Goal: Information Seeking & Learning: Compare options

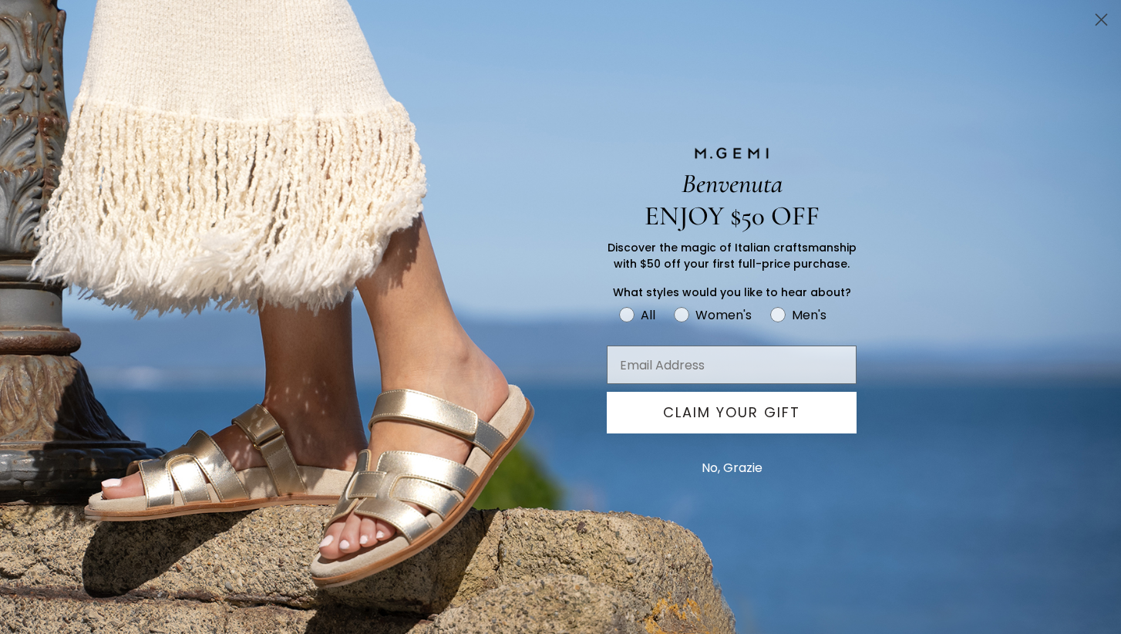
click at [1101, 16] on circle "Close dialog" at bounding box center [1101, 19] width 25 height 25
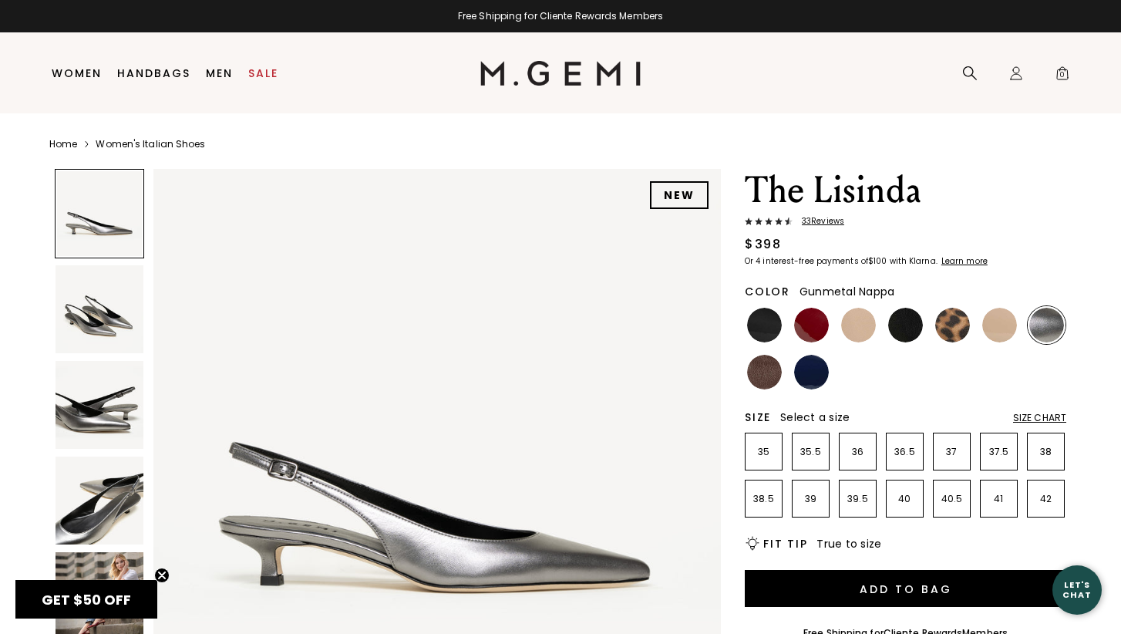
click at [1054, 342] on img at bounding box center [1046, 325] width 35 height 35
click at [952, 458] on p "37" at bounding box center [952, 452] width 36 height 12
click at [112, 311] on img at bounding box center [100, 309] width 88 height 88
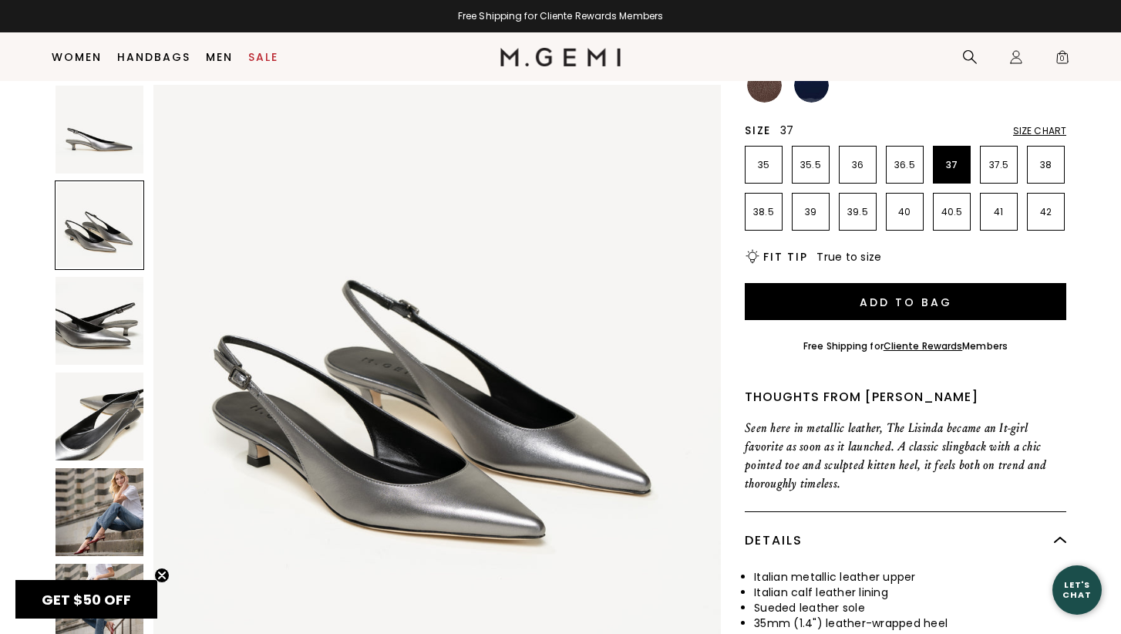
scroll to position [271, 0]
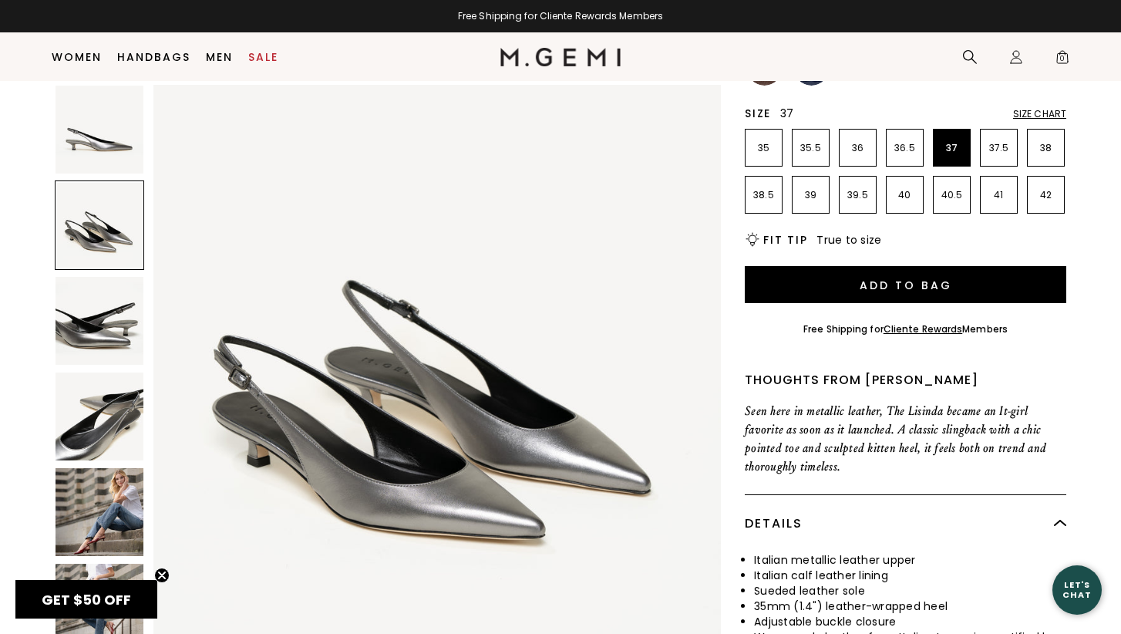
click at [105, 331] on img at bounding box center [100, 321] width 88 height 88
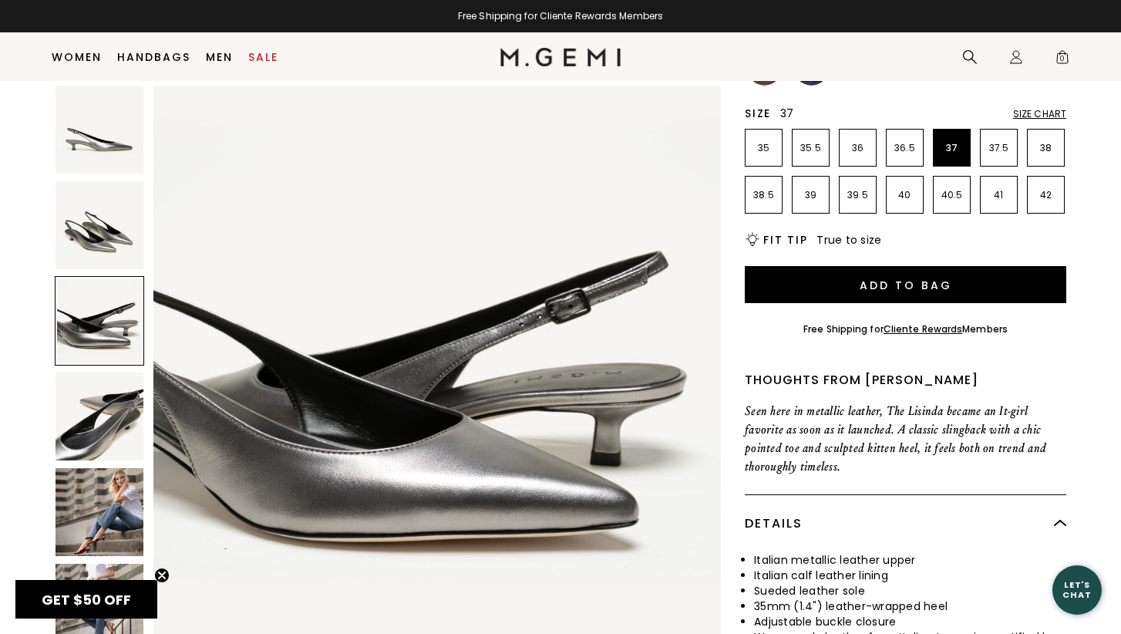
scroll to position [1166, 0]
click at [107, 416] on img at bounding box center [100, 416] width 88 height 88
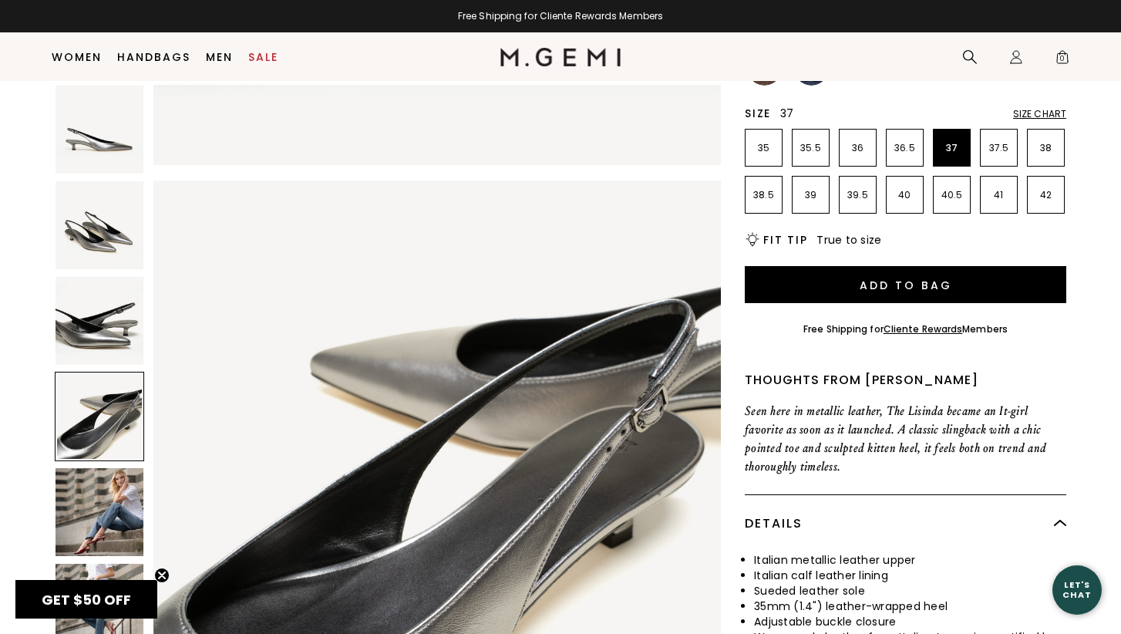
scroll to position [1748, 0]
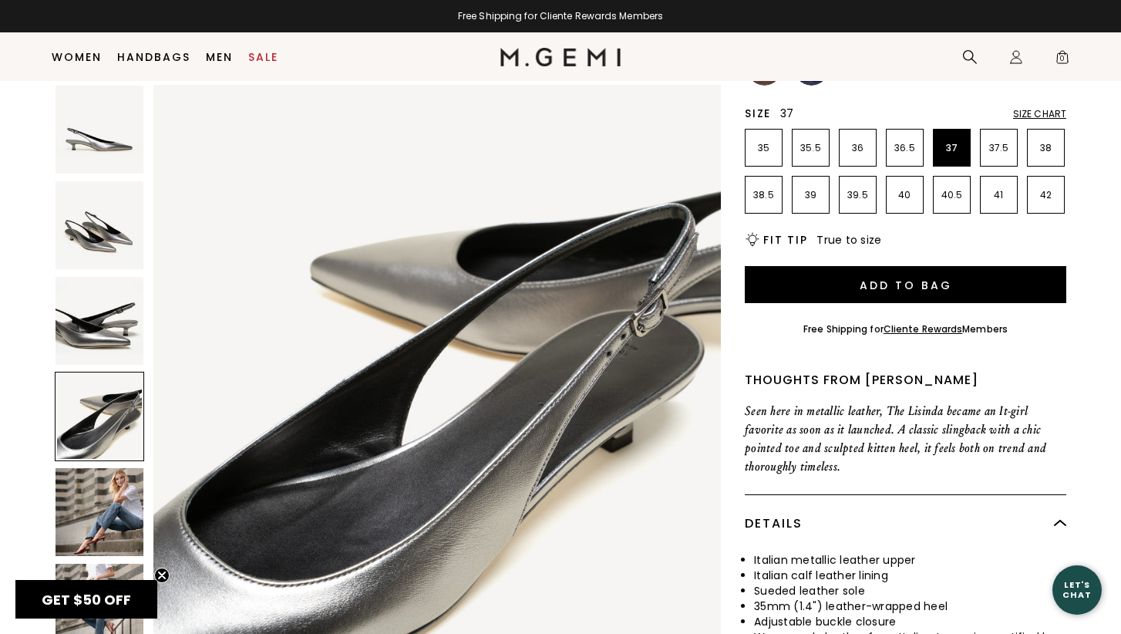
click at [116, 497] on img at bounding box center [100, 512] width 88 height 88
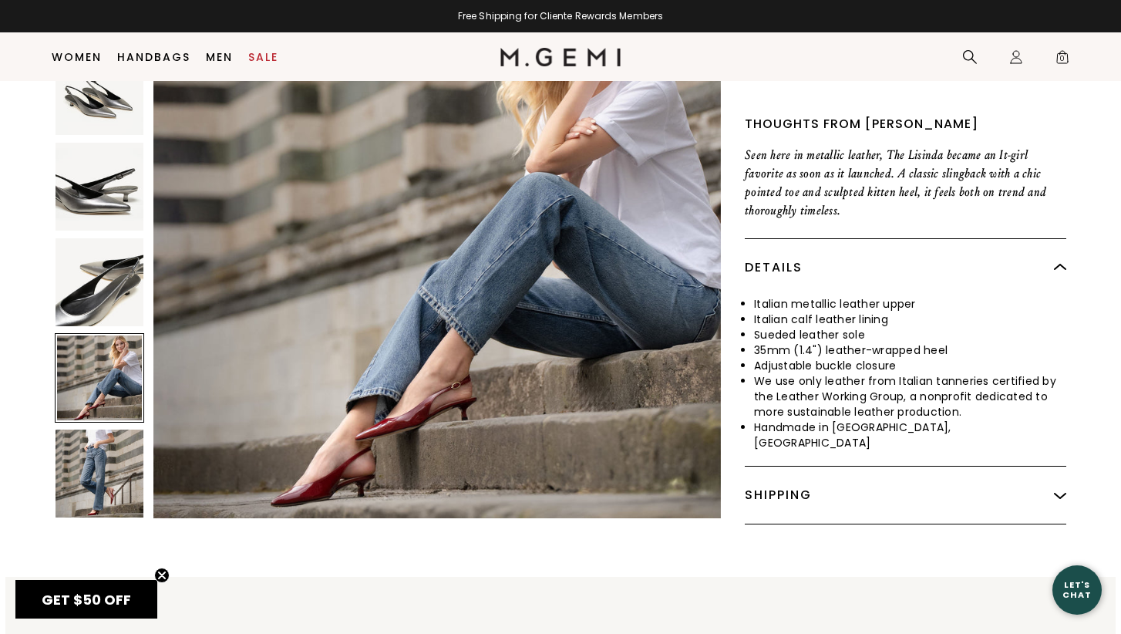
scroll to position [528, 0]
click at [162, 571] on circle "Close teaser" at bounding box center [162, 575] width 15 height 15
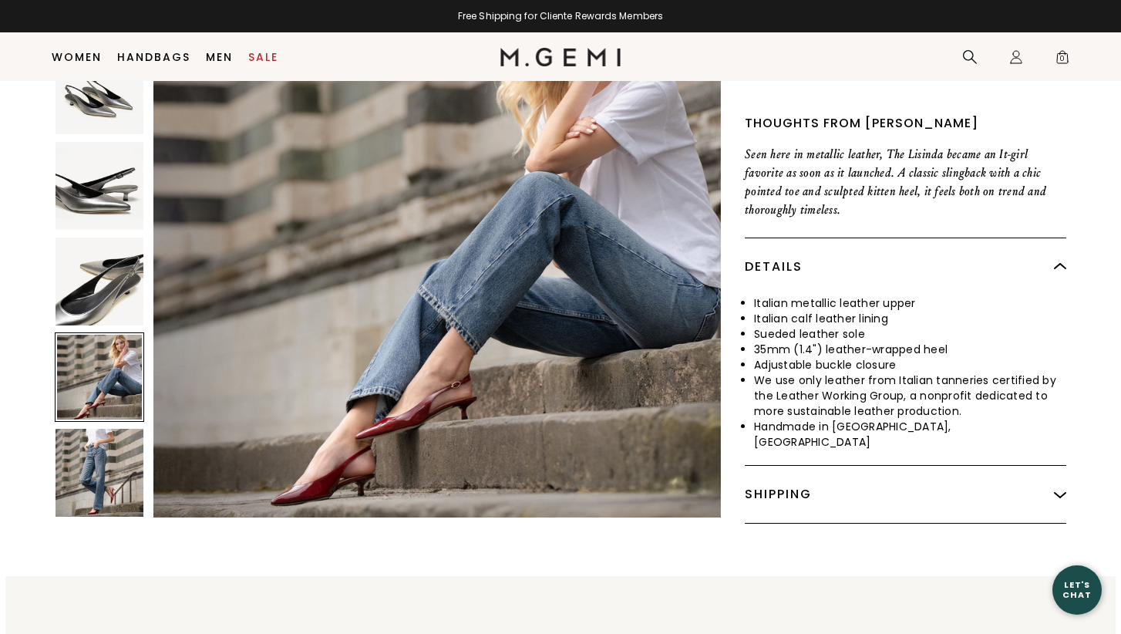
click at [113, 517] on img at bounding box center [100, 473] width 88 height 88
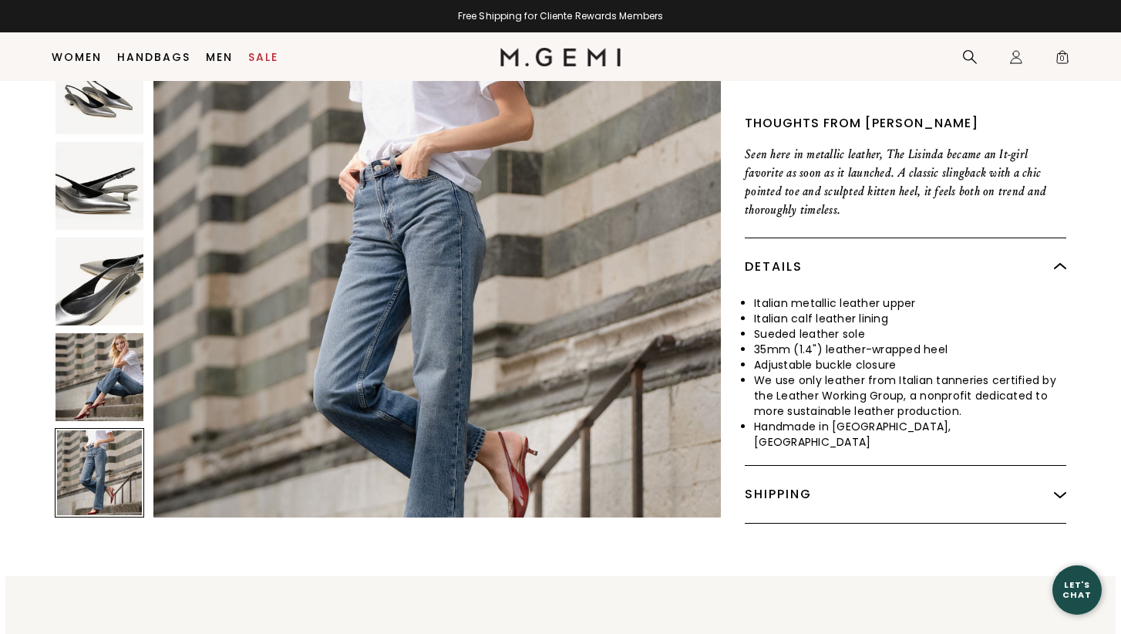
scroll to position [2914, 0]
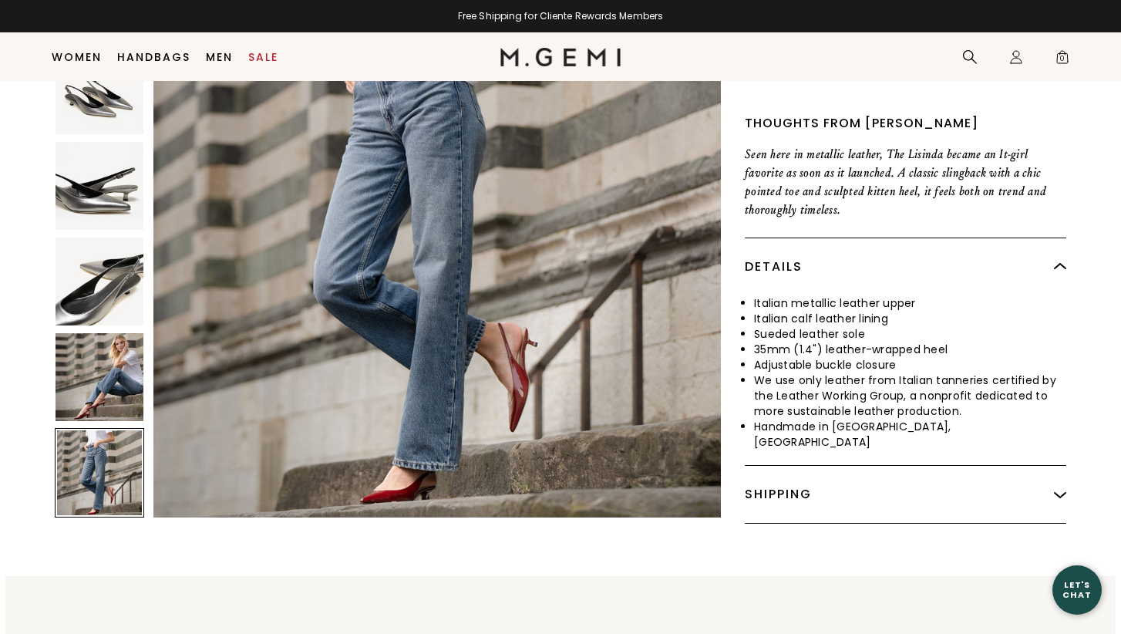
click at [93, 325] on img at bounding box center [100, 281] width 88 height 88
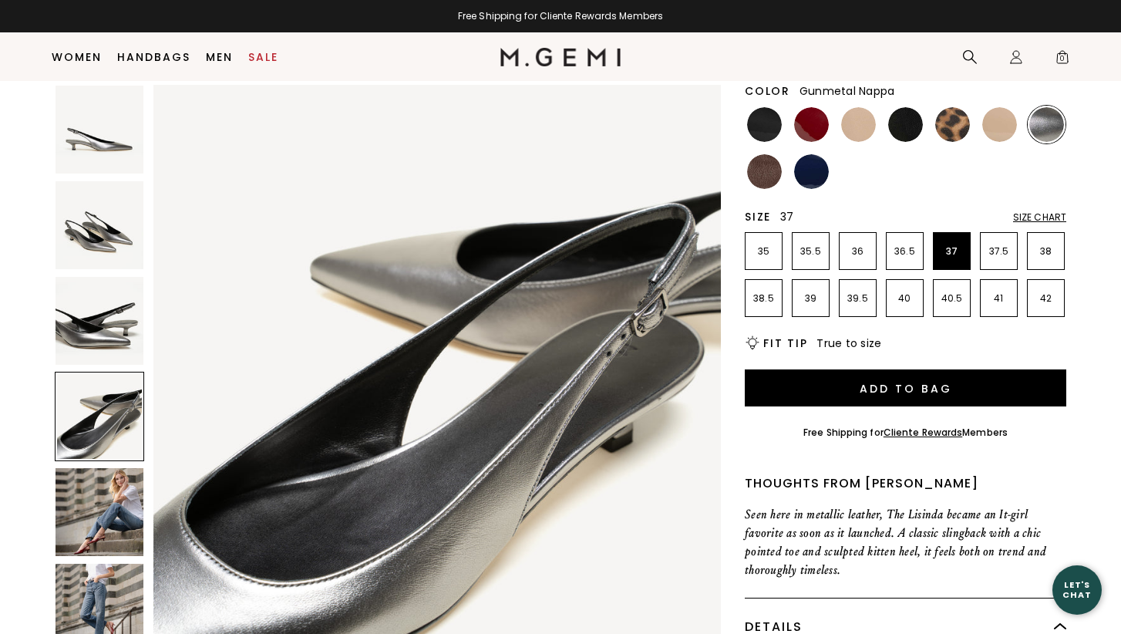
scroll to position [143, 0]
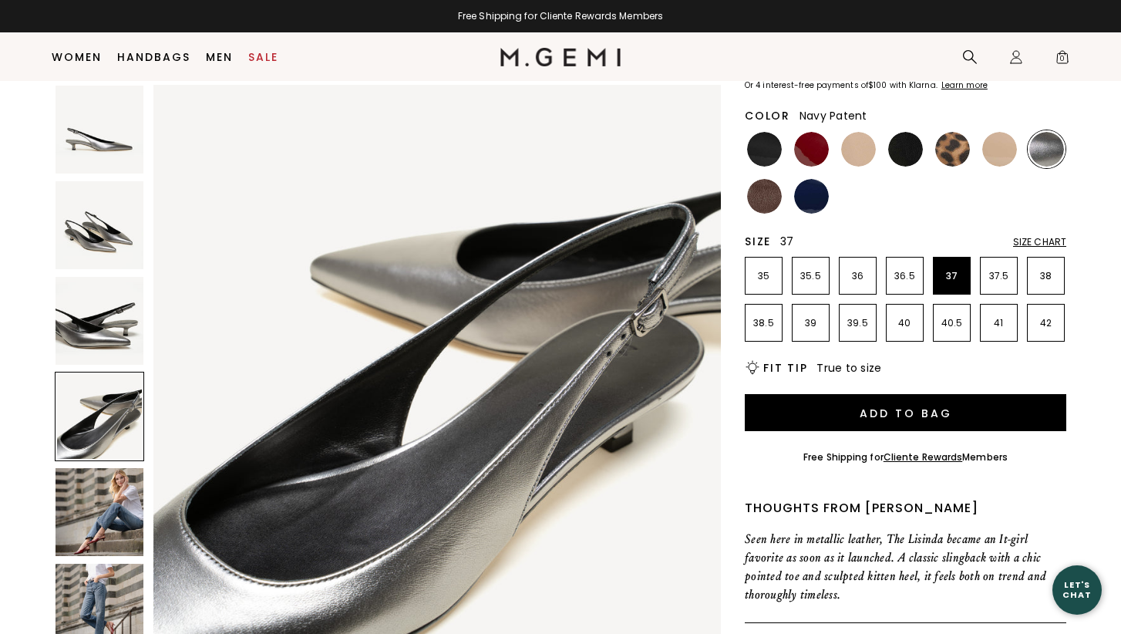
click at [804, 214] on img at bounding box center [811, 196] width 35 height 35
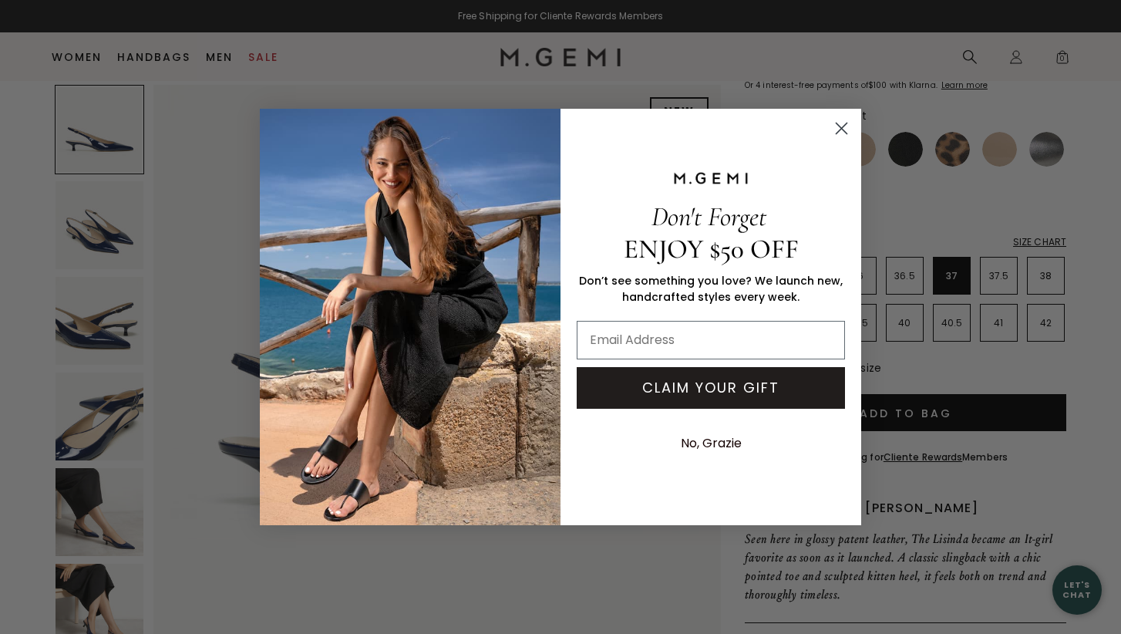
click at [841, 123] on circle "Close dialog" at bounding box center [841, 128] width 25 height 25
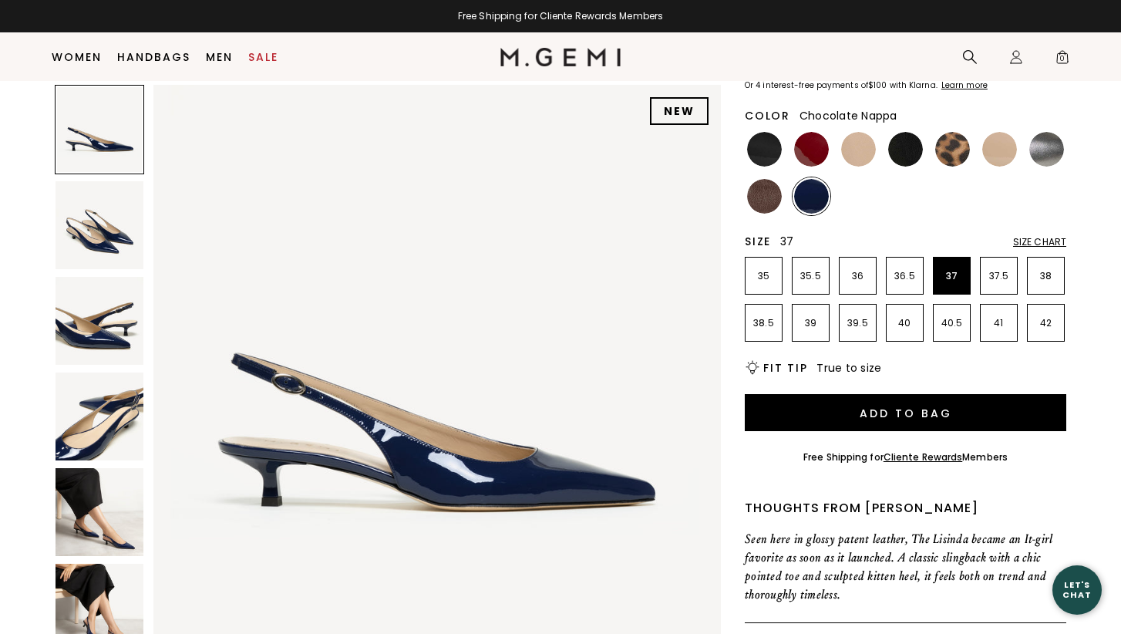
click at [763, 214] on img at bounding box center [764, 196] width 35 height 35
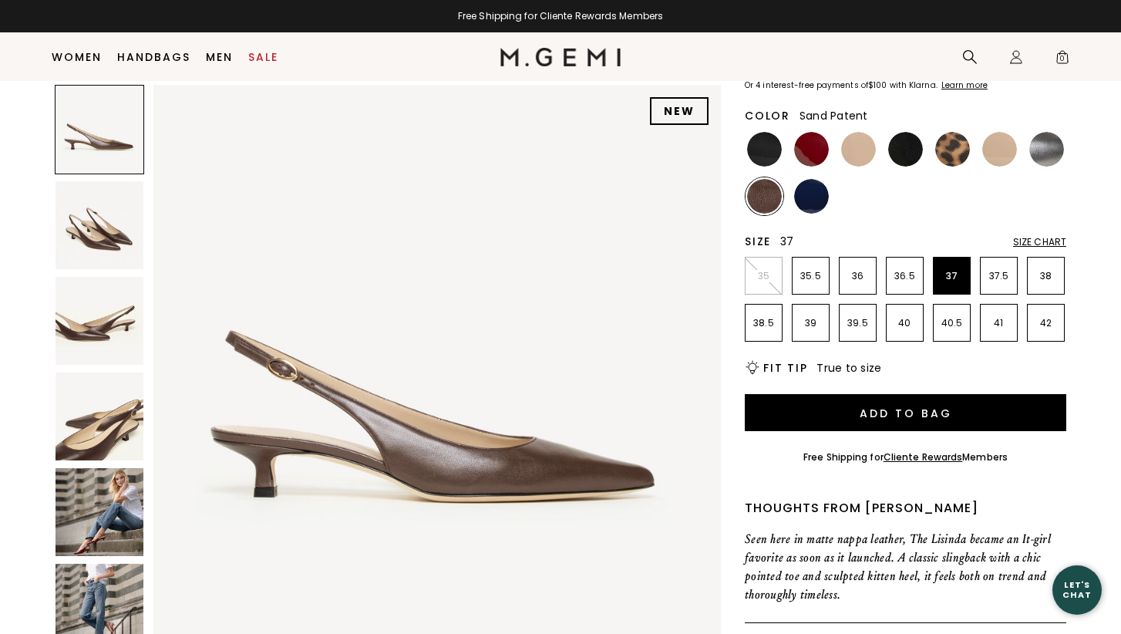
click at [1004, 167] on img at bounding box center [999, 149] width 35 height 35
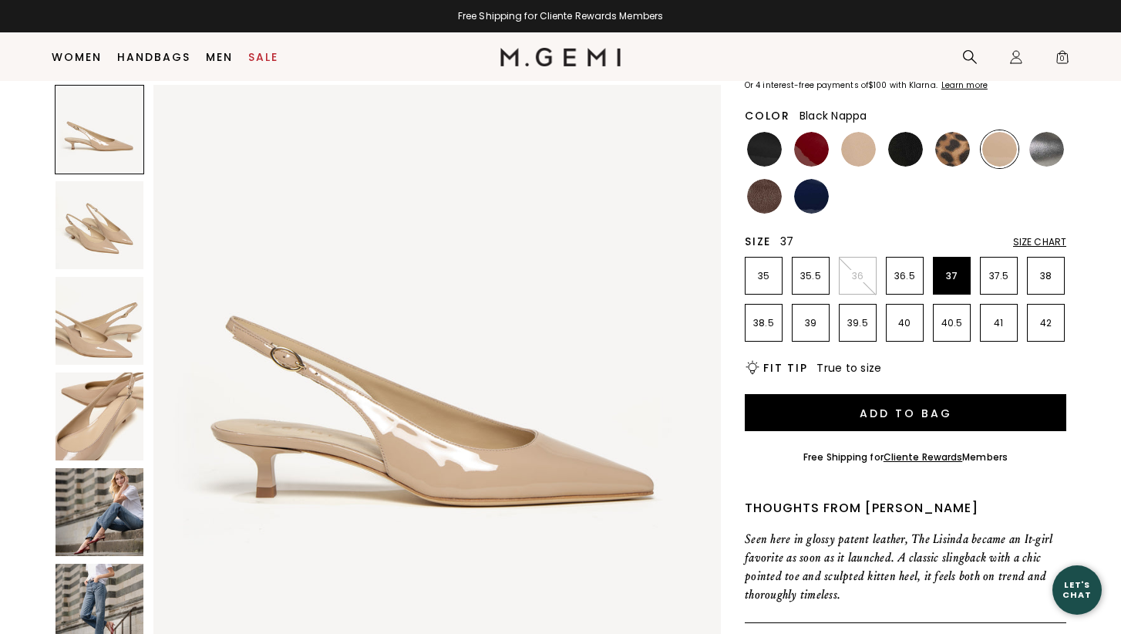
click at [914, 167] on img at bounding box center [905, 149] width 35 height 35
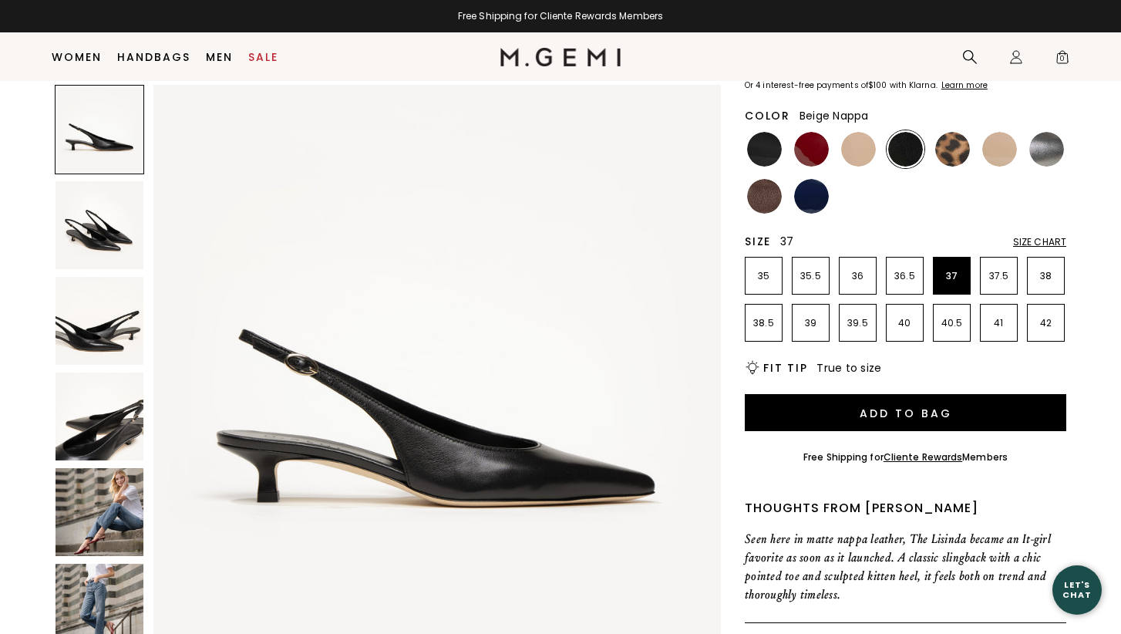
click at [859, 167] on img at bounding box center [858, 149] width 35 height 35
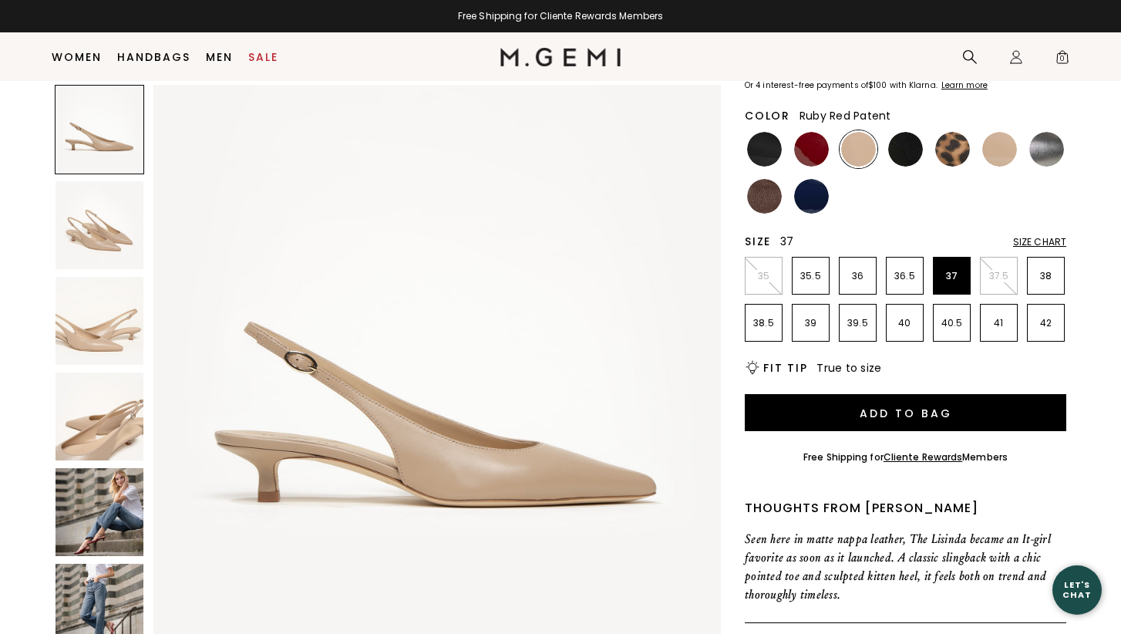
click at [812, 167] on img at bounding box center [811, 149] width 35 height 35
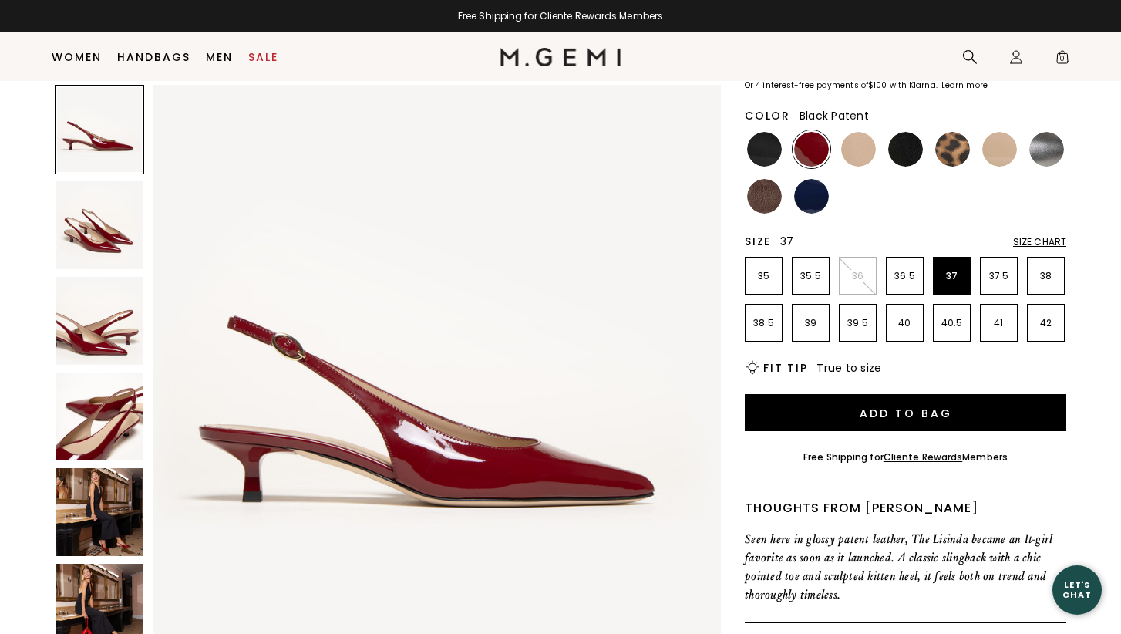
click at [763, 167] on img at bounding box center [764, 149] width 35 height 35
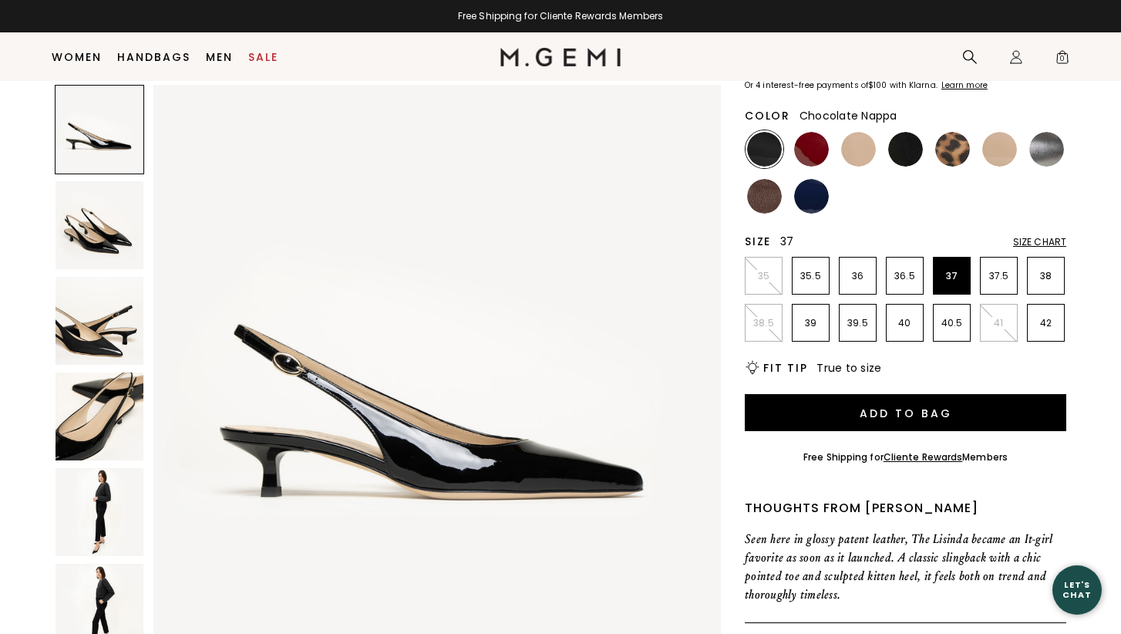
click at [770, 214] on img at bounding box center [764, 196] width 35 height 35
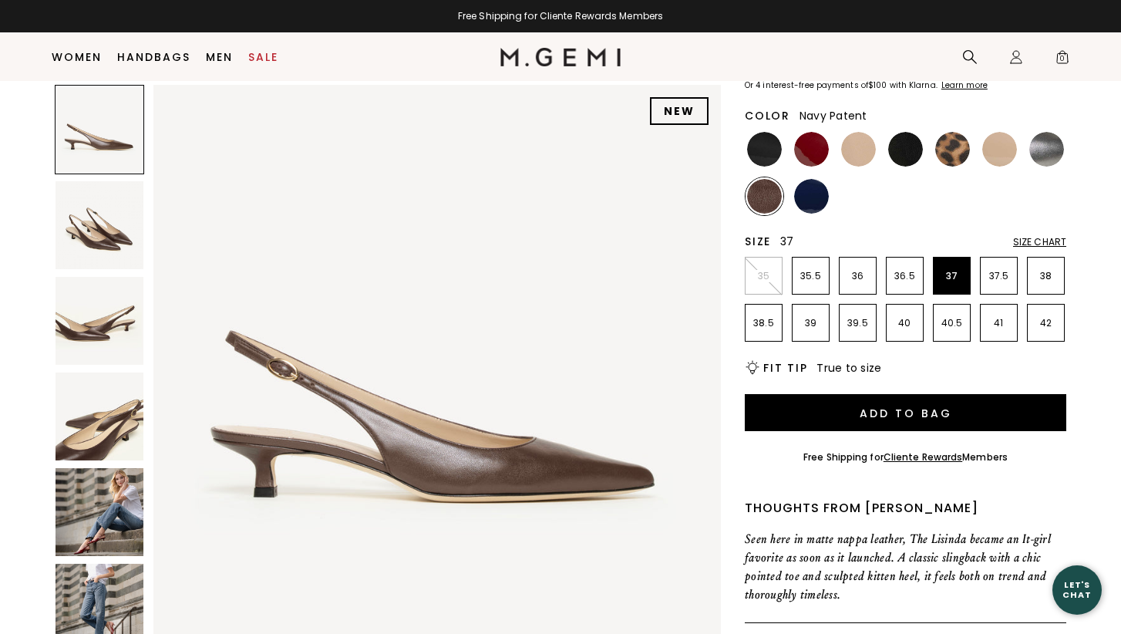
click at [810, 214] on img at bounding box center [811, 196] width 35 height 35
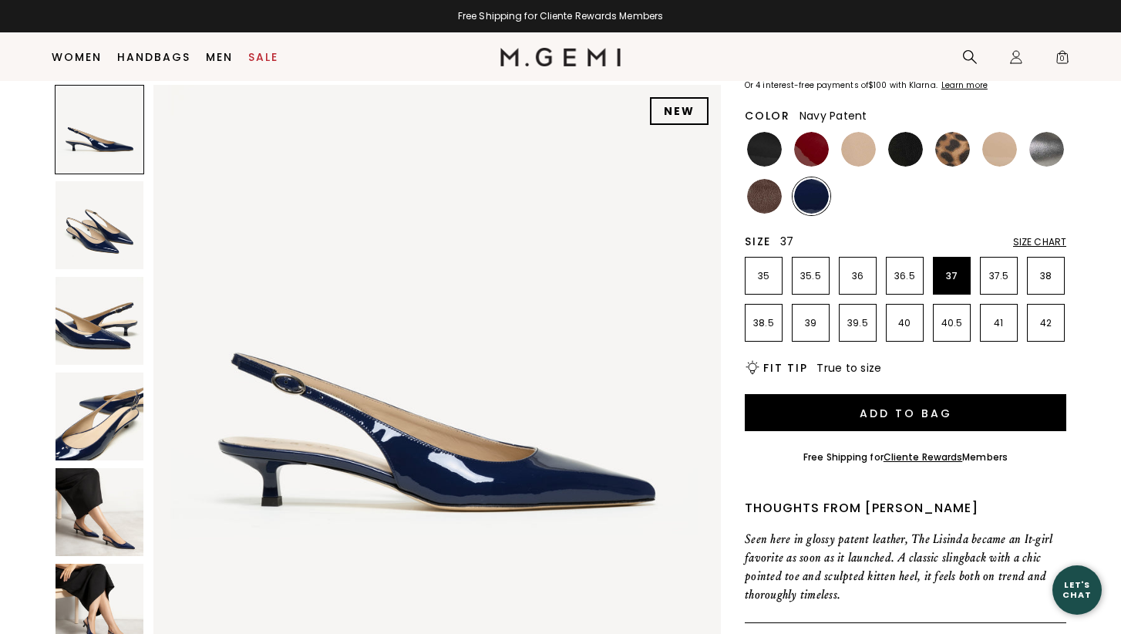
click at [117, 510] on img at bounding box center [100, 512] width 88 height 88
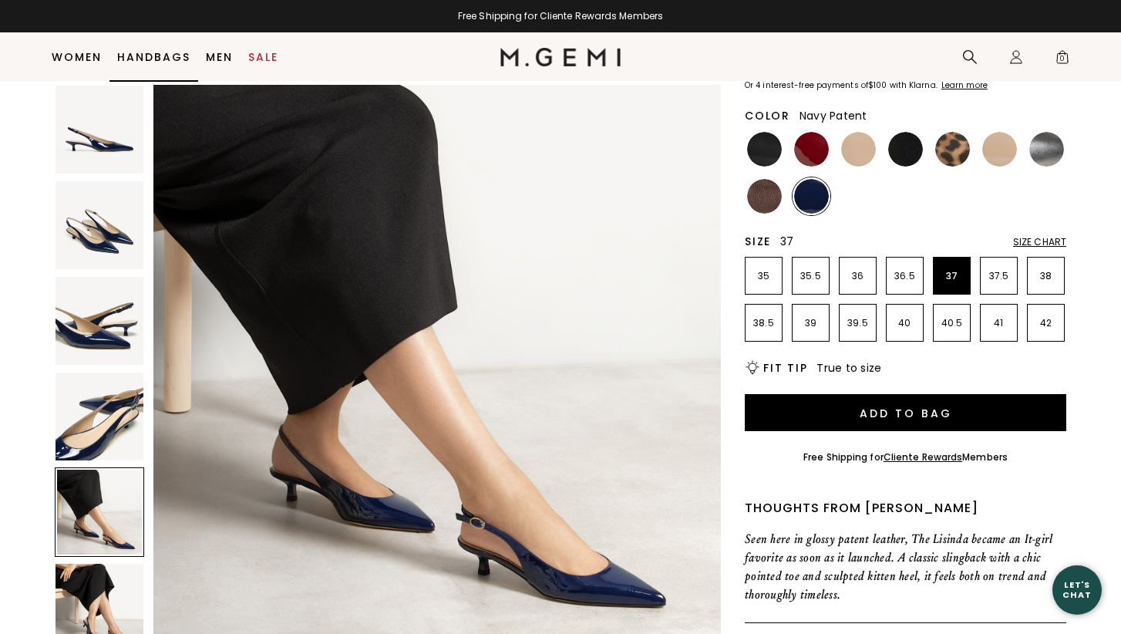
click at [170, 51] on link "Handbags" at bounding box center [153, 57] width 73 height 12
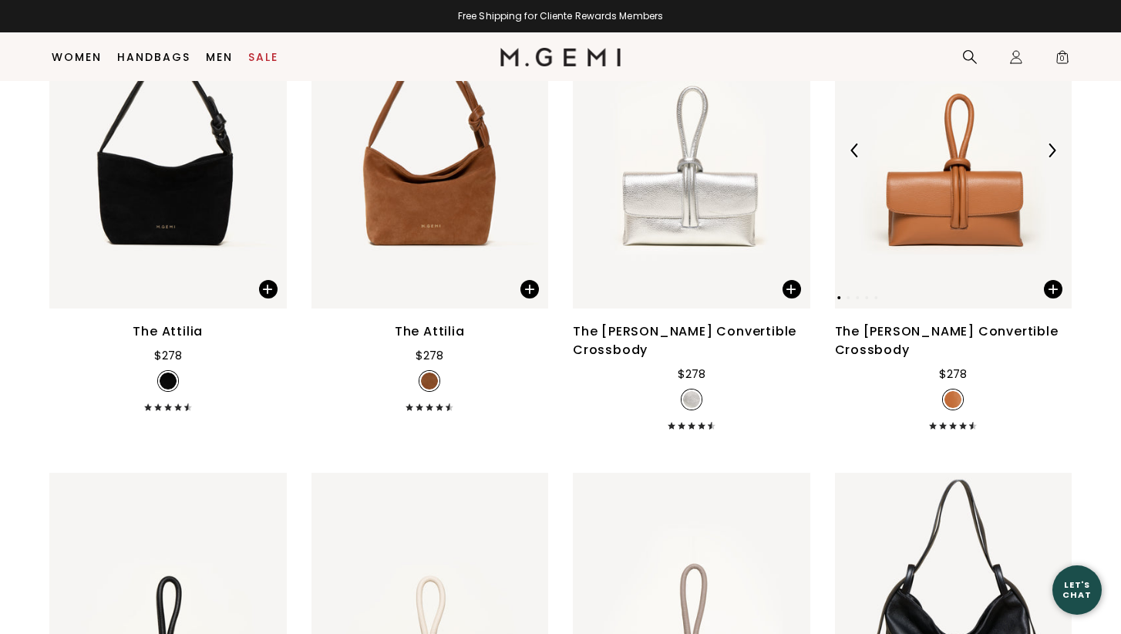
scroll to position [2147, 0]
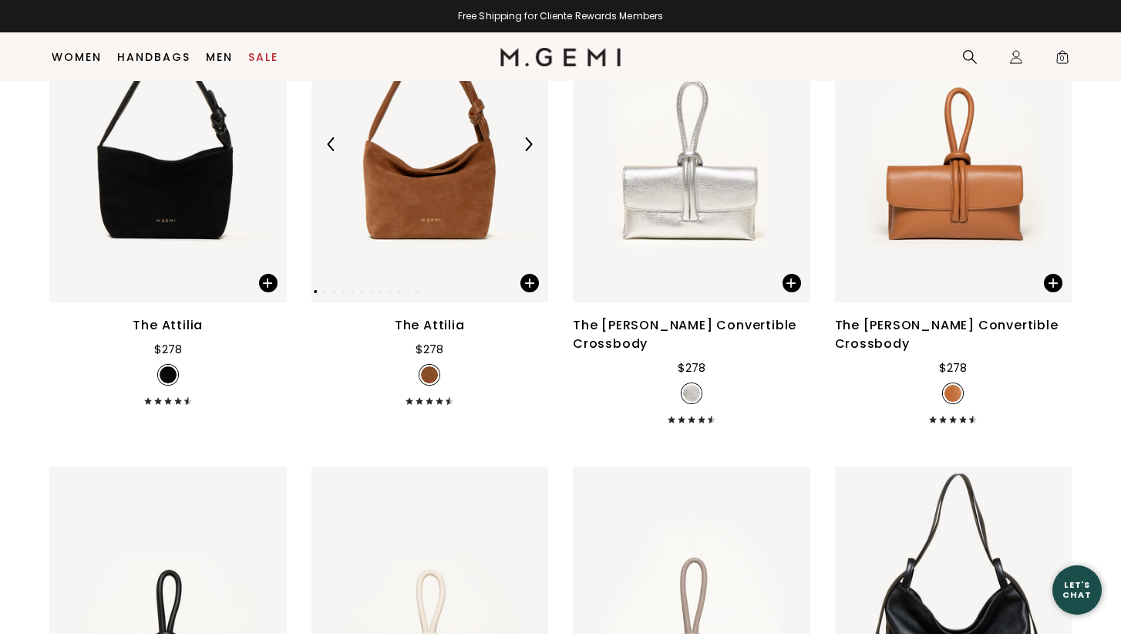
click at [439, 264] on img at bounding box center [429, 144] width 237 height 317
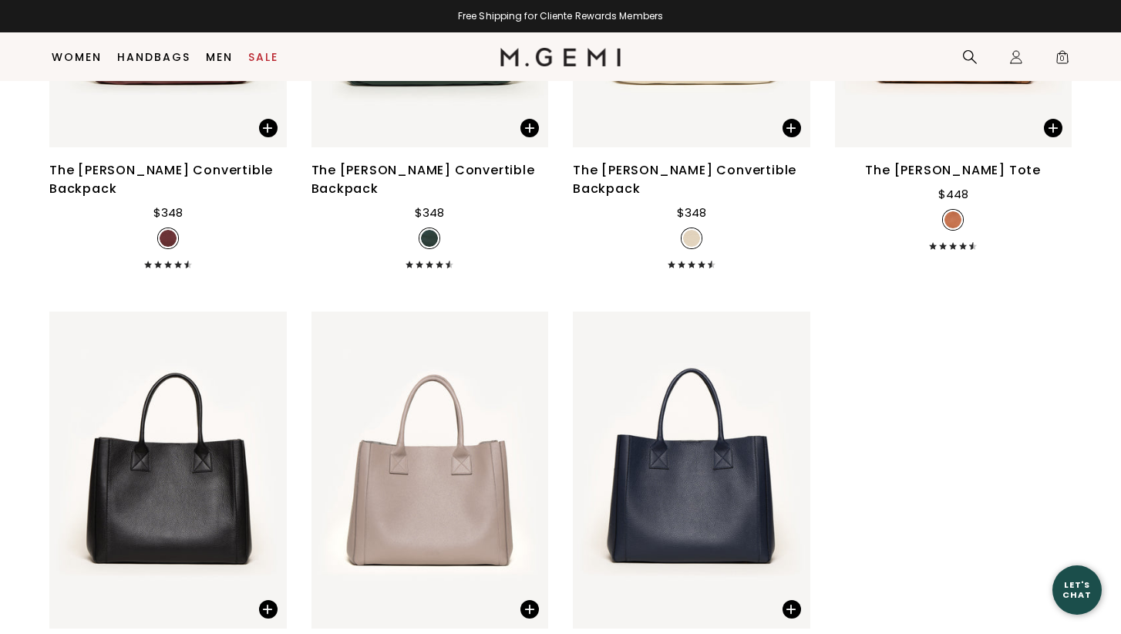
scroll to position [3747, 0]
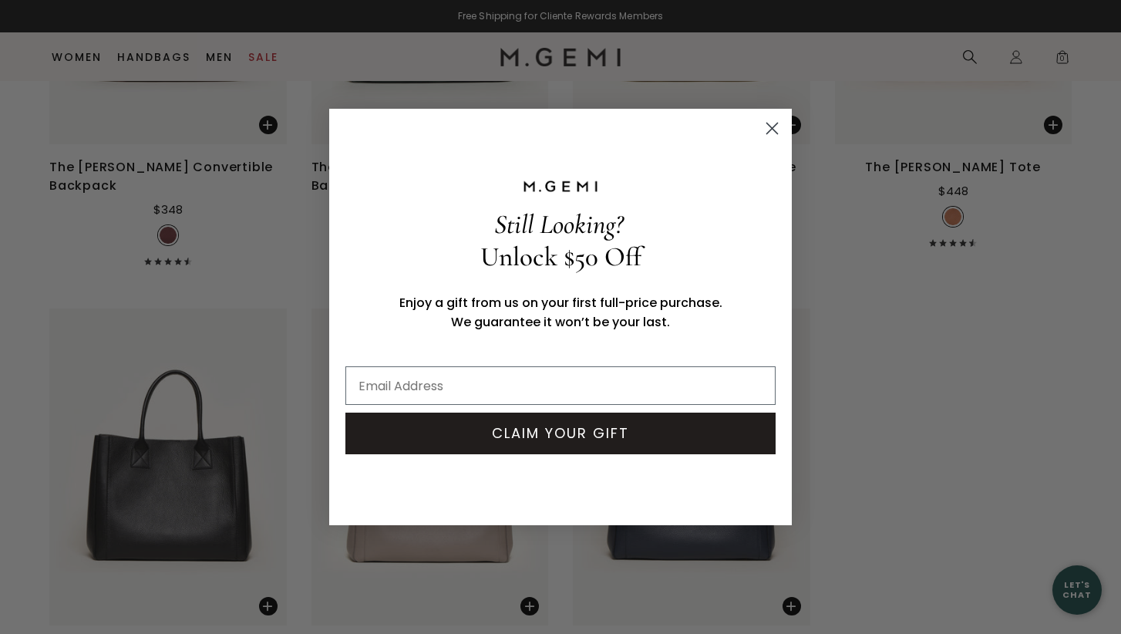
click at [769, 122] on circle "Close dialog" at bounding box center [771, 128] width 25 height 25
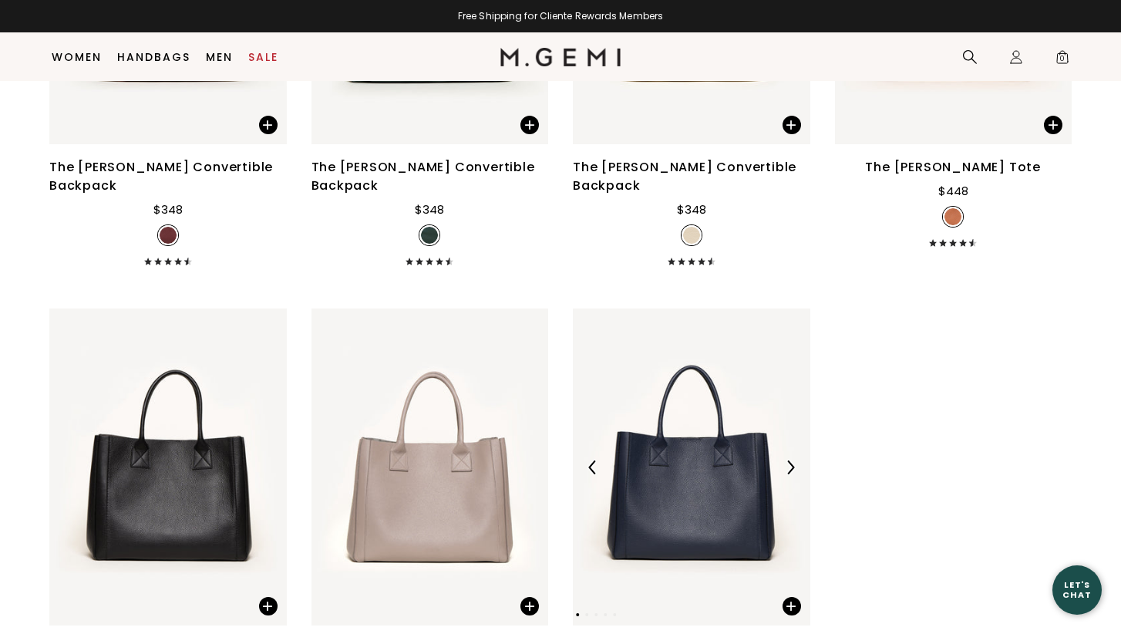
click at [715, 480] on div at bounding box center [691, 467] width 237 height 25
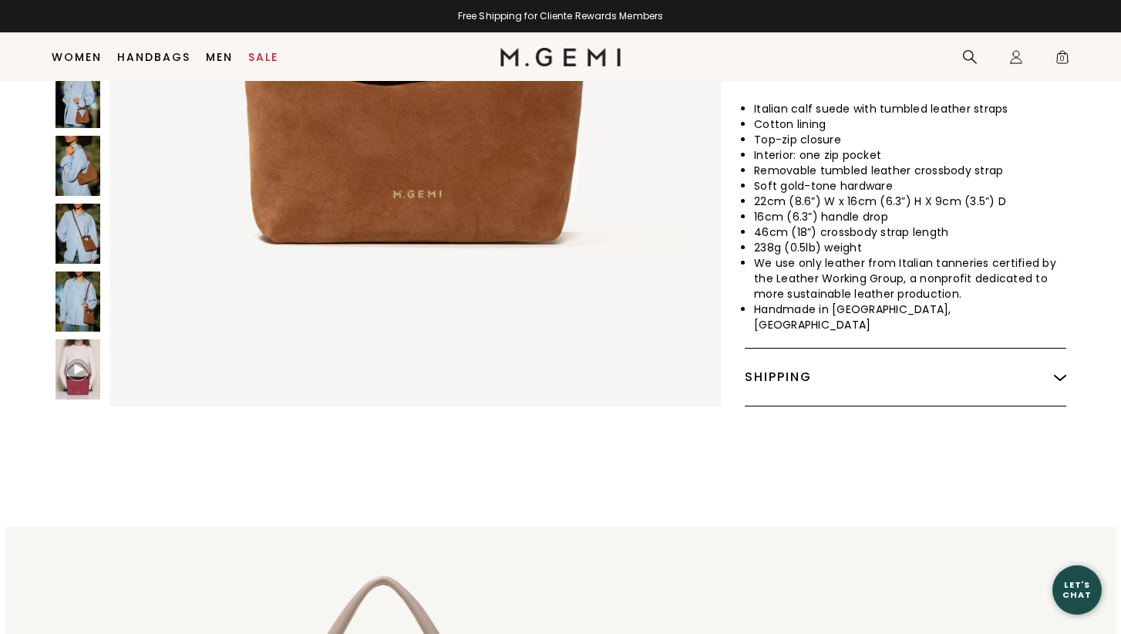
scroll to position [550, 0]
click at [84, 127] on img at bounding box center [78, 97] width 45 height 60
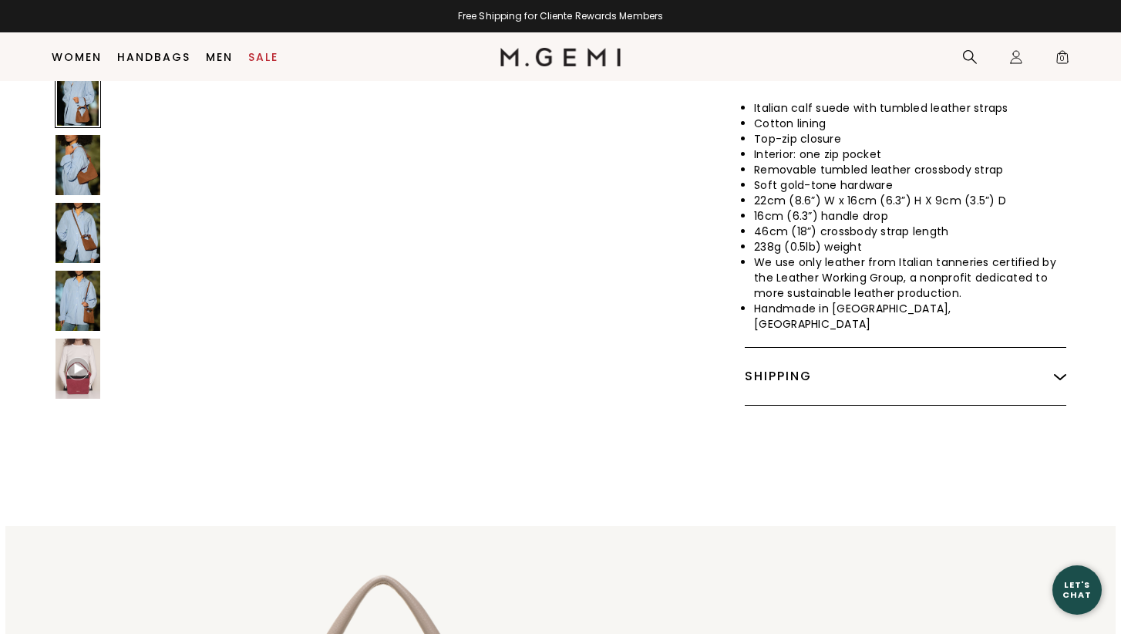
scroll to position [5804, 0]
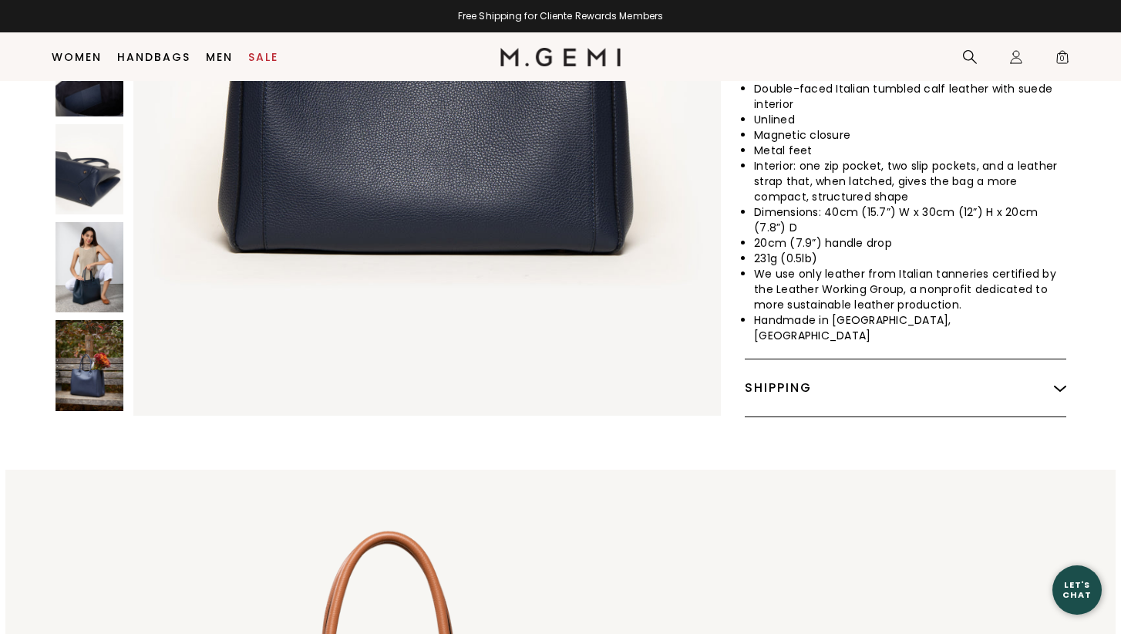
scroll to position [724, 0]
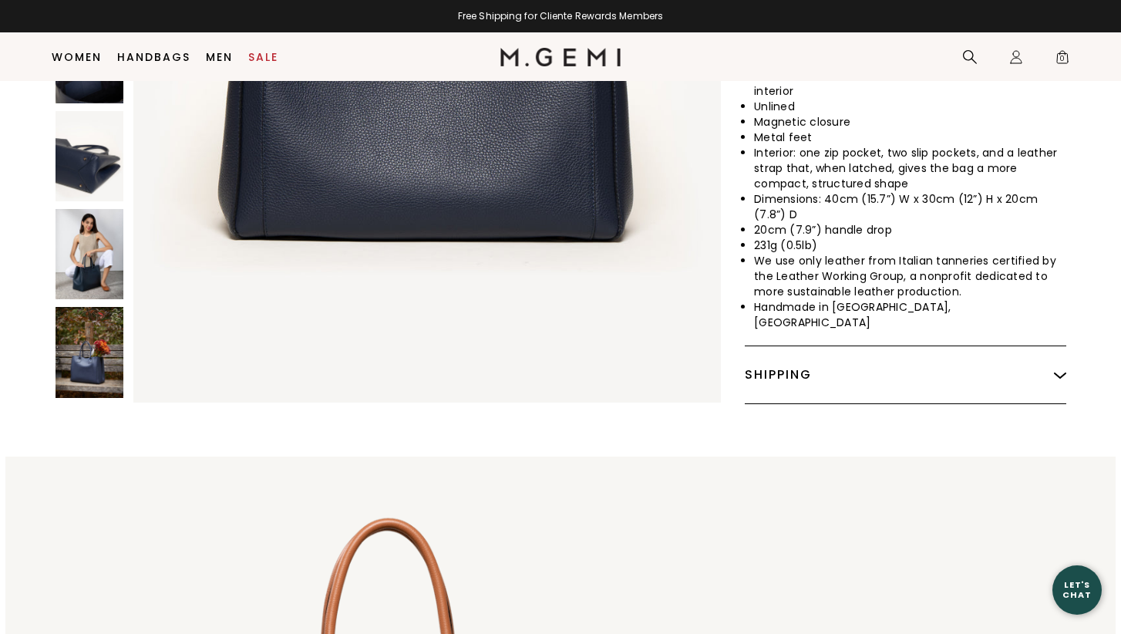
click at [102, 299] on img at bounding box center [90, 254] width 68 height 90
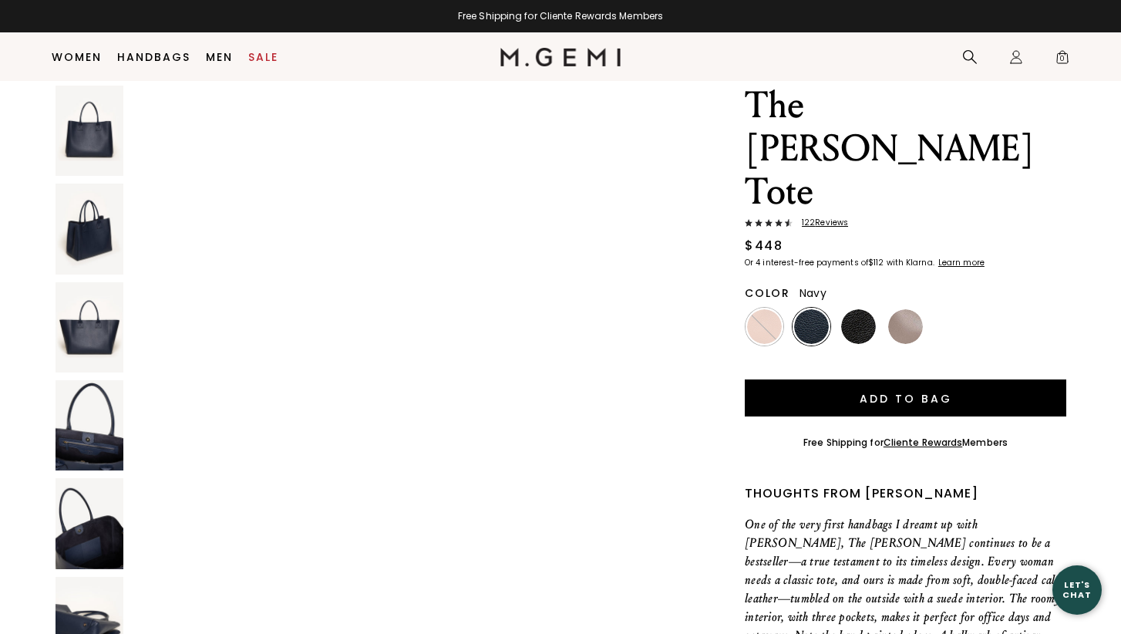
scroll to position [0, 0]
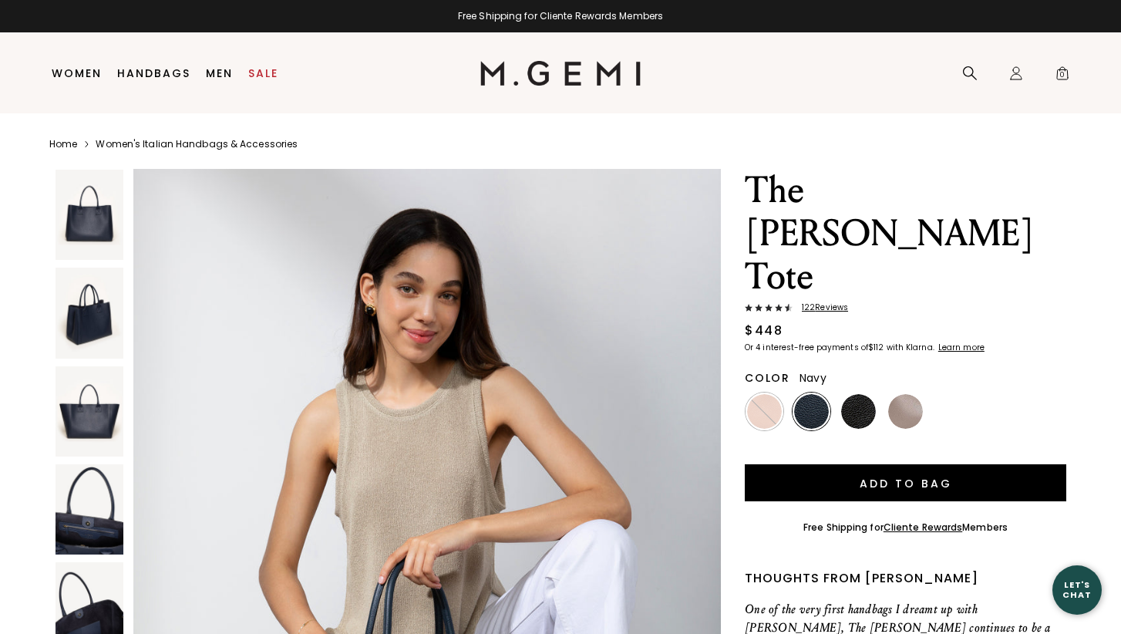
click at [811, 407] on img at bounding box center [811, 411] width 35 height 35
click at [908, 406] on img at bounding box center [905, 411] width 35 height 35
